Goal: Share content: Share content

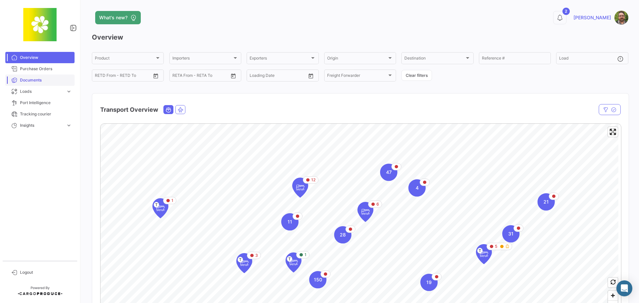
click at [47, 82] on span "Documents" at bounding box center [46, 80] width 52 height 6
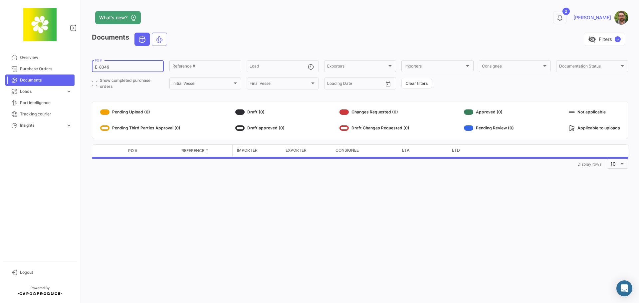
click at [115, 67] on input "E-8349" at bounding box center [128, 67] width 66 height 5
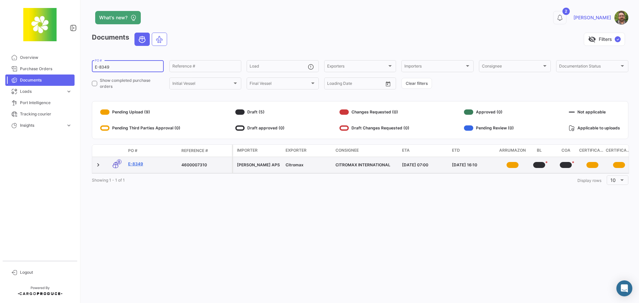
click at [136, 163] on link "E-8349" at bounding box center [152, 164] width 48 height 6
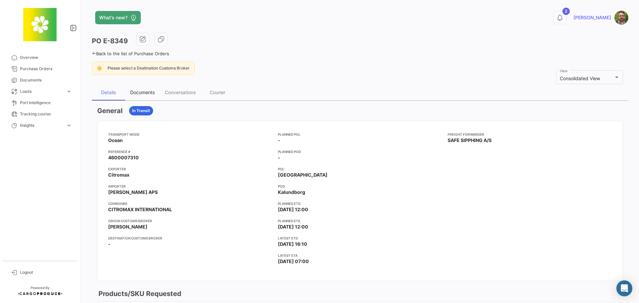
click at [140, 91] on div "Documents" at bounding box center [142, 93] width 25 height 6
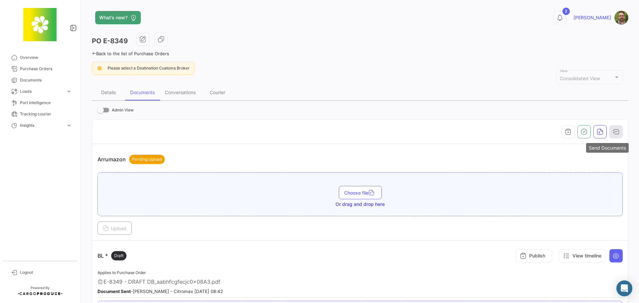
click at [613, 134] on icon "button" at bounding box center [616, 131] width 7 height 7
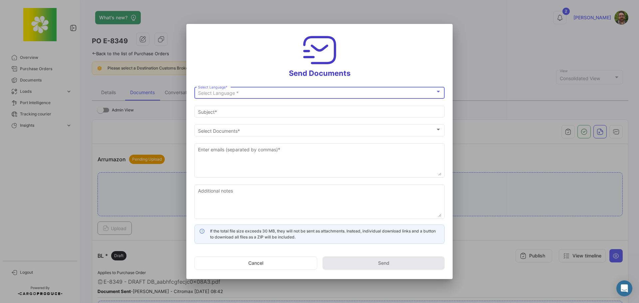
click at [320, 93] on div "Select Language *" at bounding box center [316, 94] width 237 height 6
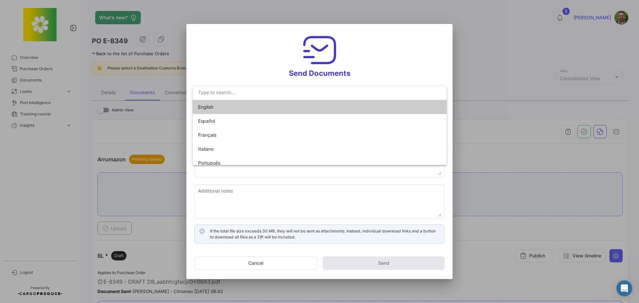
click at [288, 107] on span "English" at bounding box center [244, 107] width 93 height 14
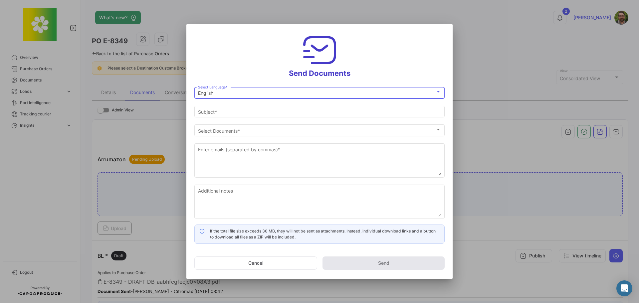
type input "[PERSON_NAME] has shared the documents of PO # E-8349 with you"
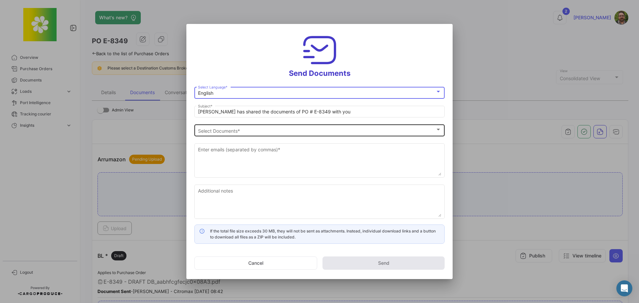
click at [261, 131] on div "Select Documents" at bounding box center [316, 131] width 237 height 6
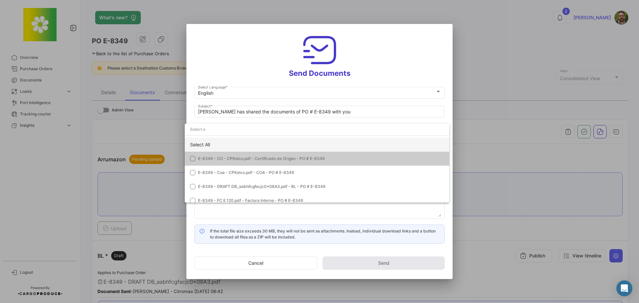
click at [239, 143] on div "Select All" at bounding box center [317, 145] width 265 height 14
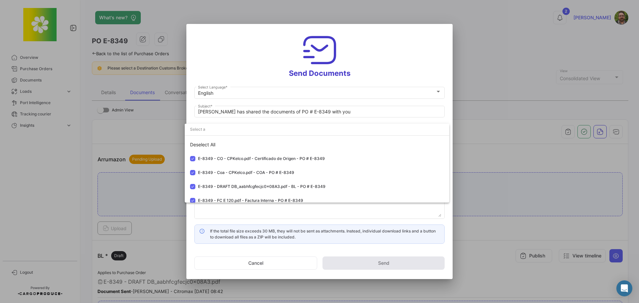
click at [245, 57] on div at bounding box center [319, 151] width 639 height 303
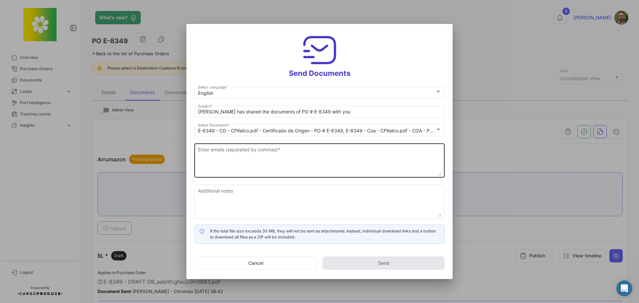
click at [251, 156] on textarea "Enter emails (separated by commas) *" at bounding box center [319, 160] width 243 height 29
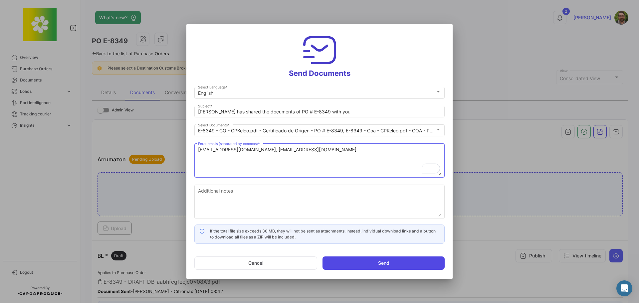
type textarea "[EMAIL_ADDRESS][DOMAIN_NAME], [EMAIL_ADDRESS][DOMAIN_NAME]"
click at [406, 263] on button "Send" at bounding box center [384, 263] width 122 height 13
